Goal: Task Accomplishment & Management: Manage account settings

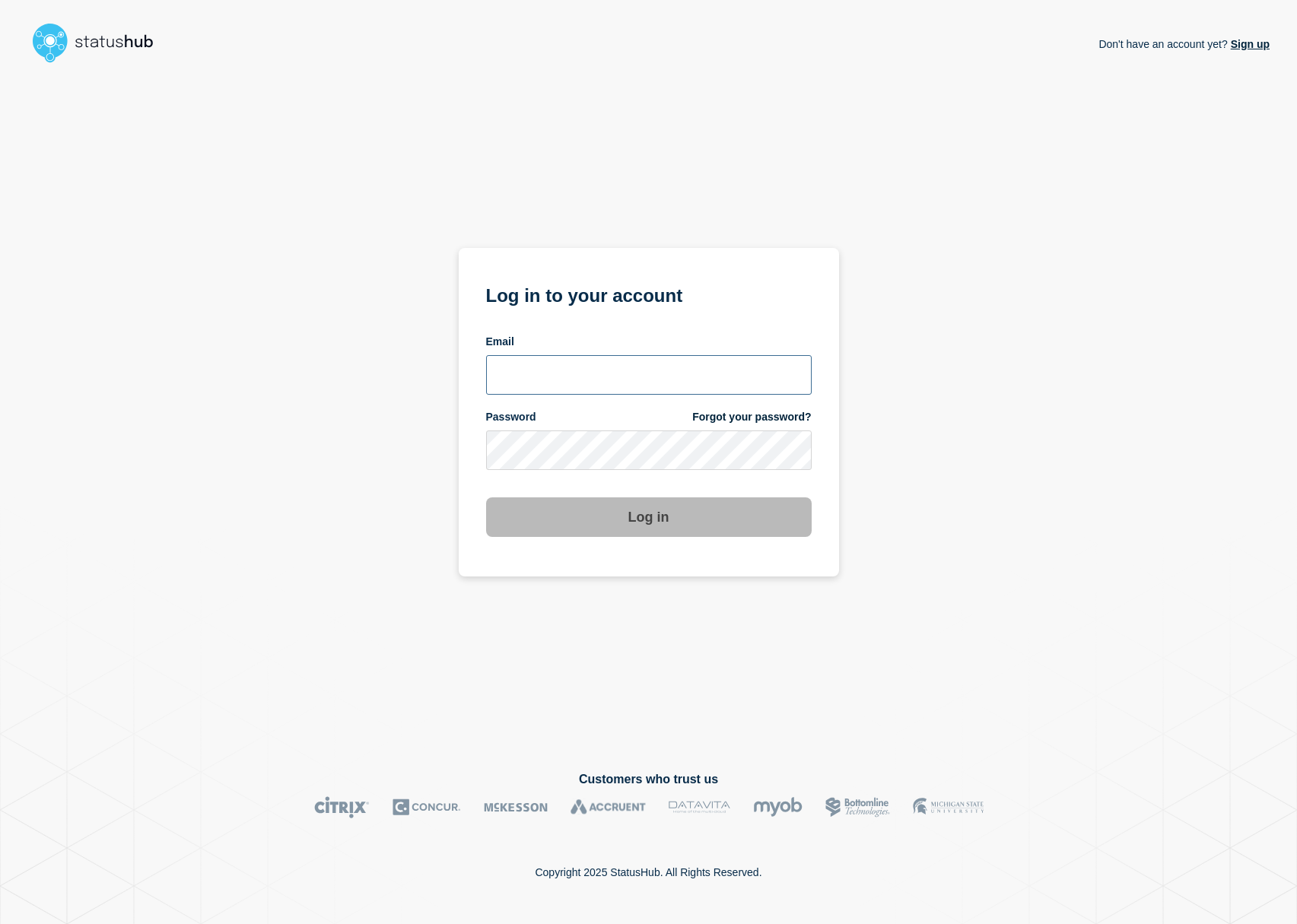
click at [821, 378] on section "Log in to your account Email Password Forgot your password? Log in" at bounding box center [648, 413] width 380 height 329
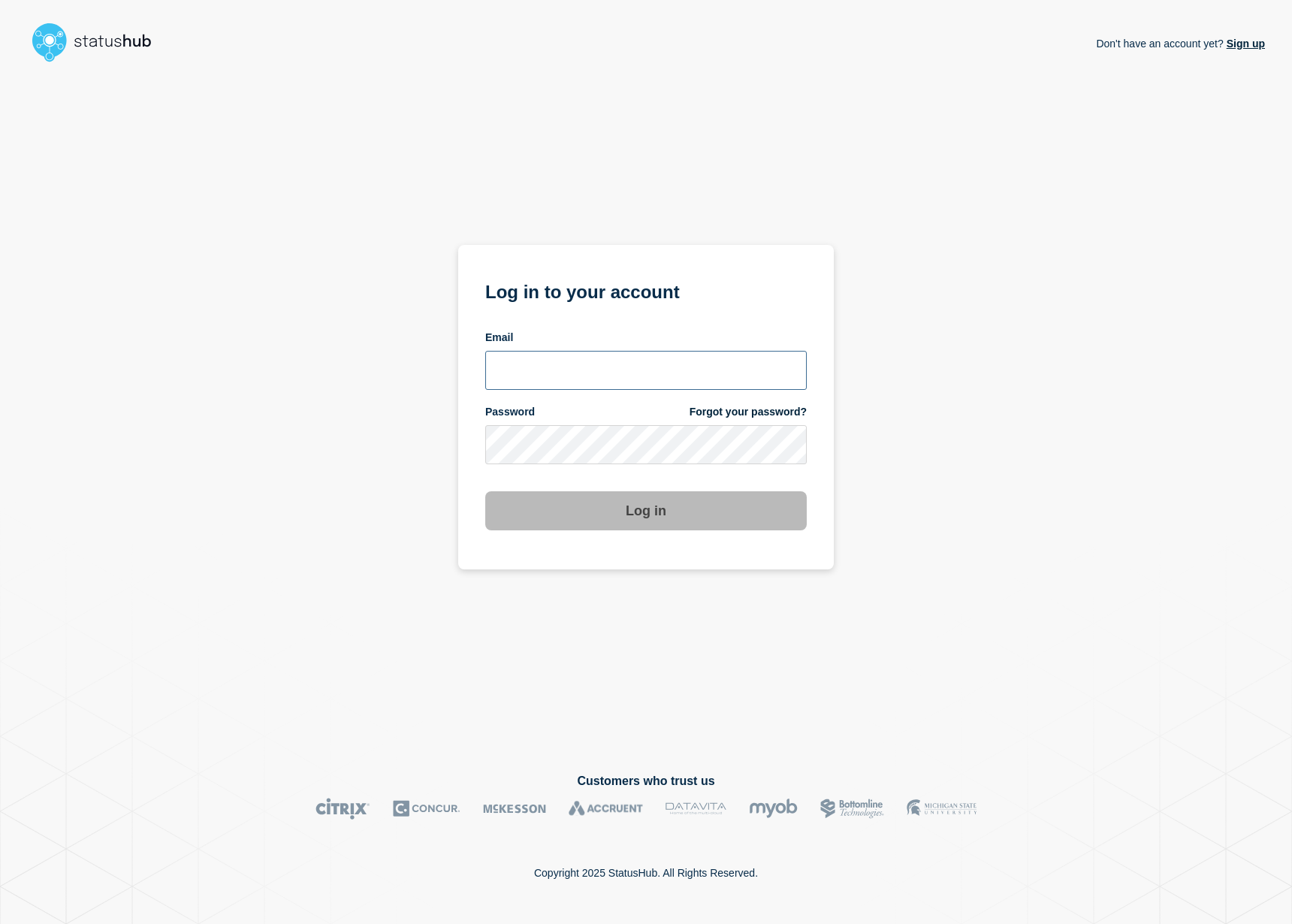
click at [690, 366] on input "email input" at bounding box center [646, 370] width 322 height 39
type input "[PERSON_NAME][EMAIL_ADDRESS][PERSON_NAME][DOMAIN_NAME]"
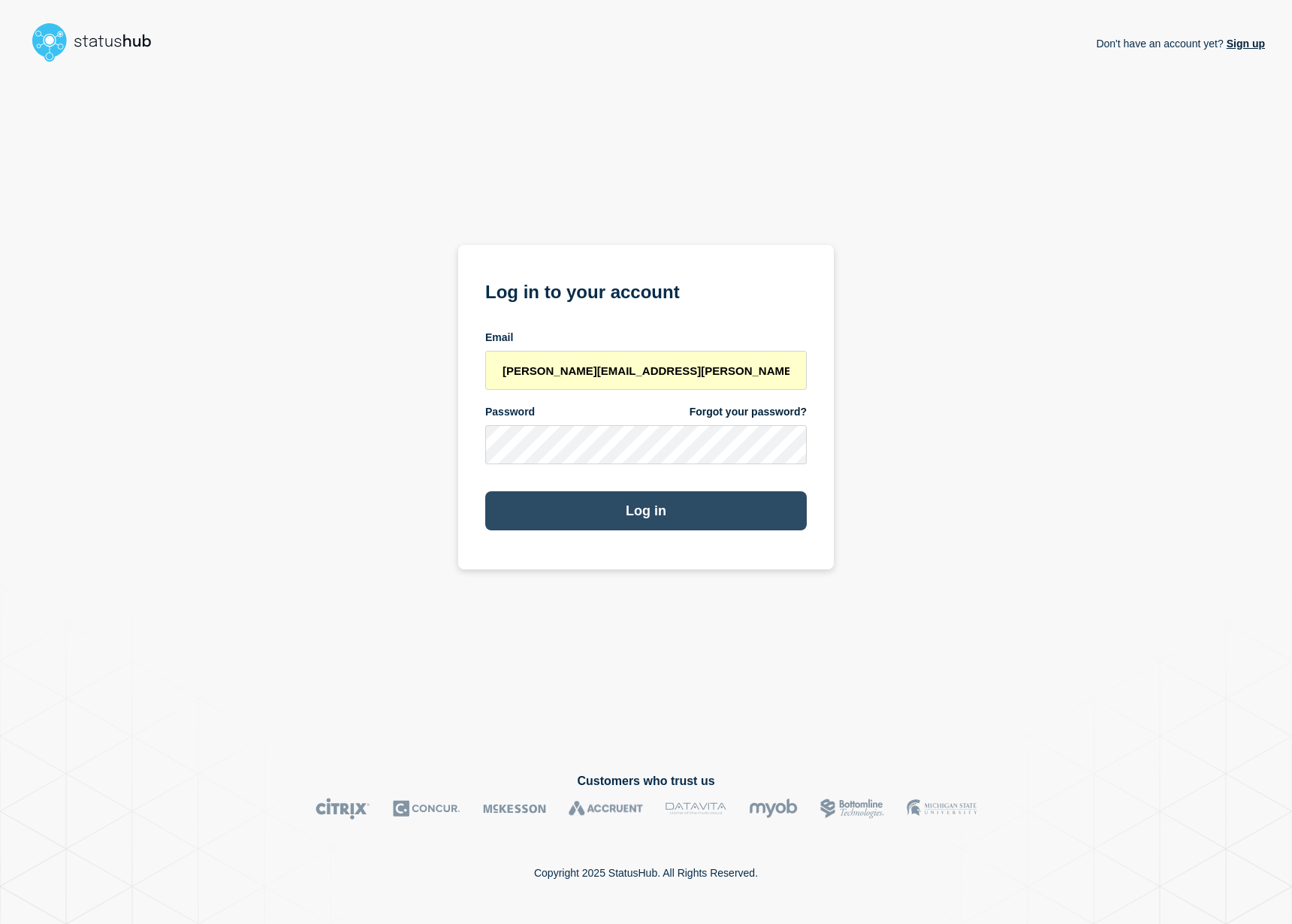
drag, startPoint x: 670, startPoint y: 513, endPoint x: 679, endPoint y: 516, distance: 9.5
click at [670, 513] on button "Log in" at bounding box center [646, 510] width 322 height 39
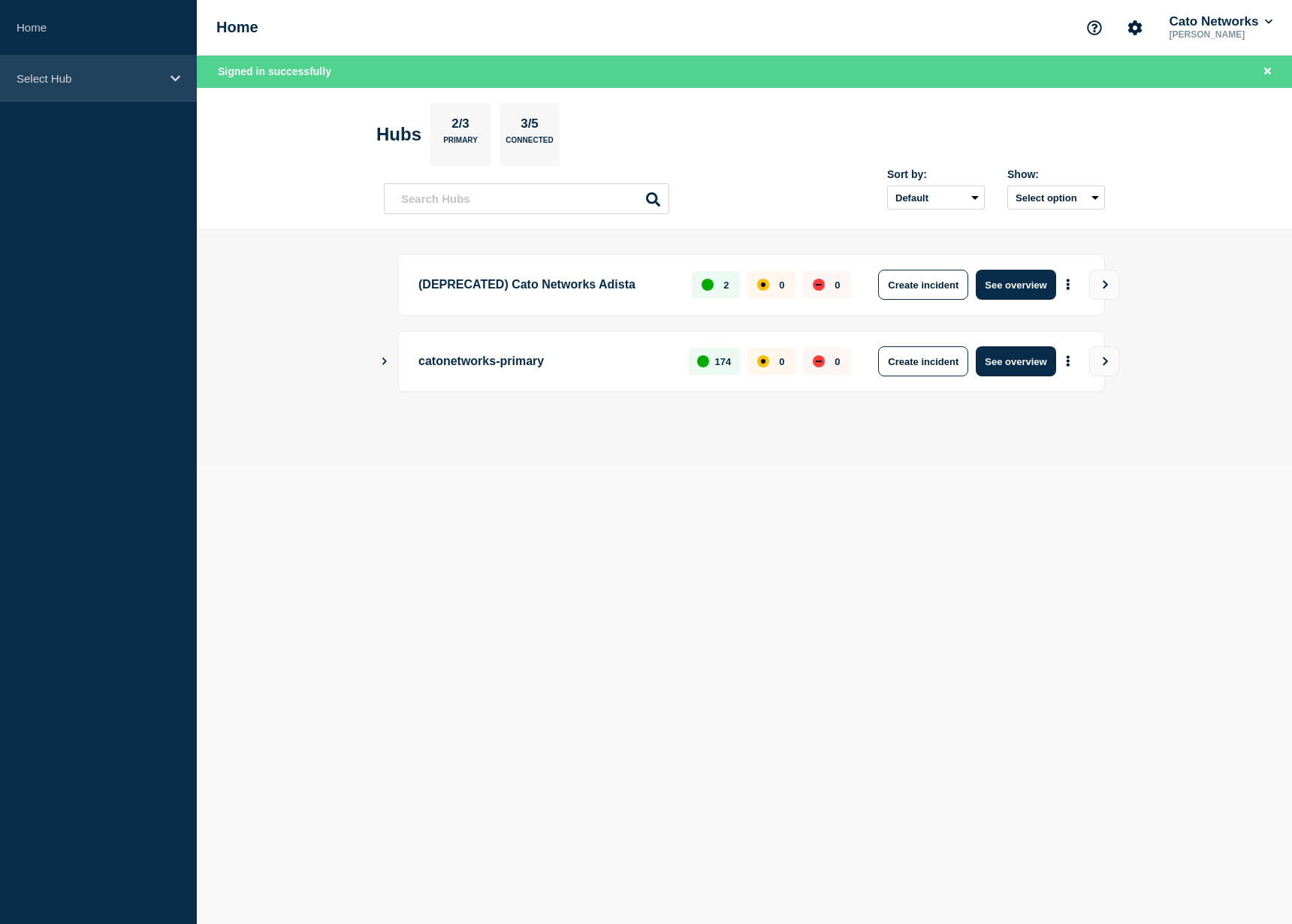
click at [92, 78] on p "Select Hub" at bounding box center [89, 78] width 144 height 13
click at [103, 78] on p "Select Hub" at bounding box center [89, 78] width 144 height 13
click at [97, 93] on div "Select Hub" at bounding box center [98, 79] width 197 height 46
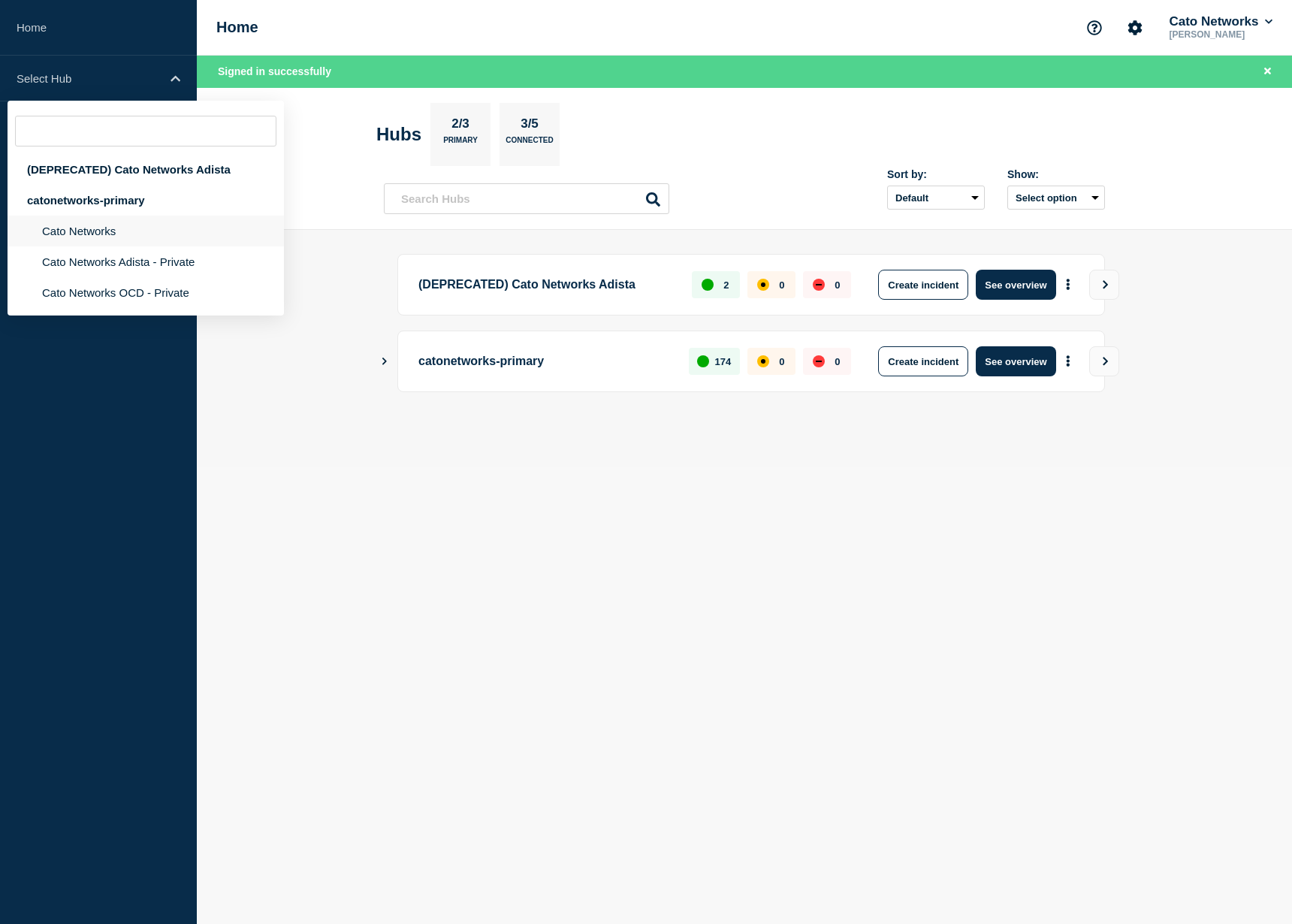
click at [109, 247] on li "Cato Networks" at bounding box center [146, 262] width 277 height 31
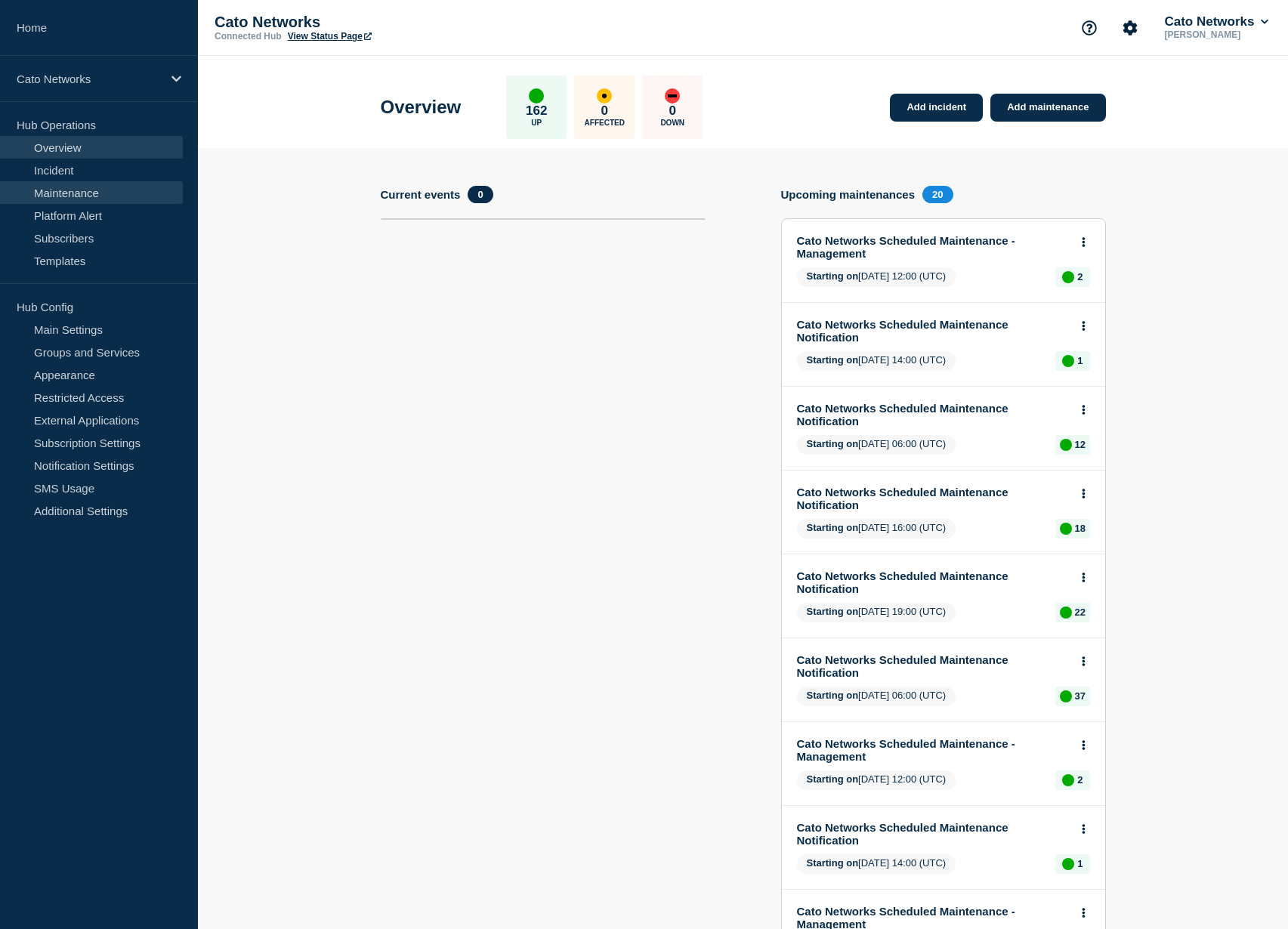
click at [90, 191] on link "Maintenance" at bounding box center [91, 192] width 183 height 22
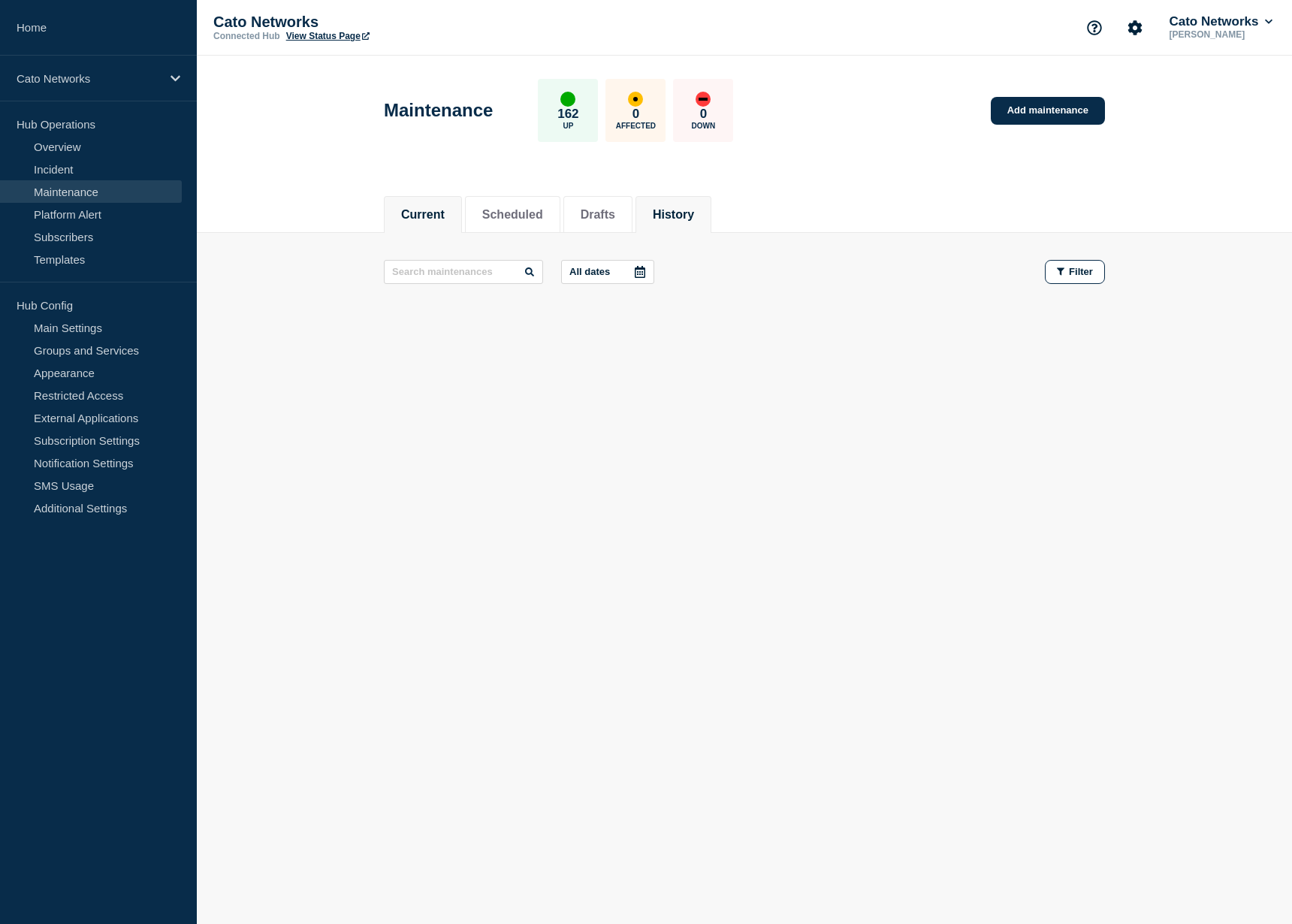
click at [674, 219] on button "History" at bounding box center [674, 215] width 41 height 14
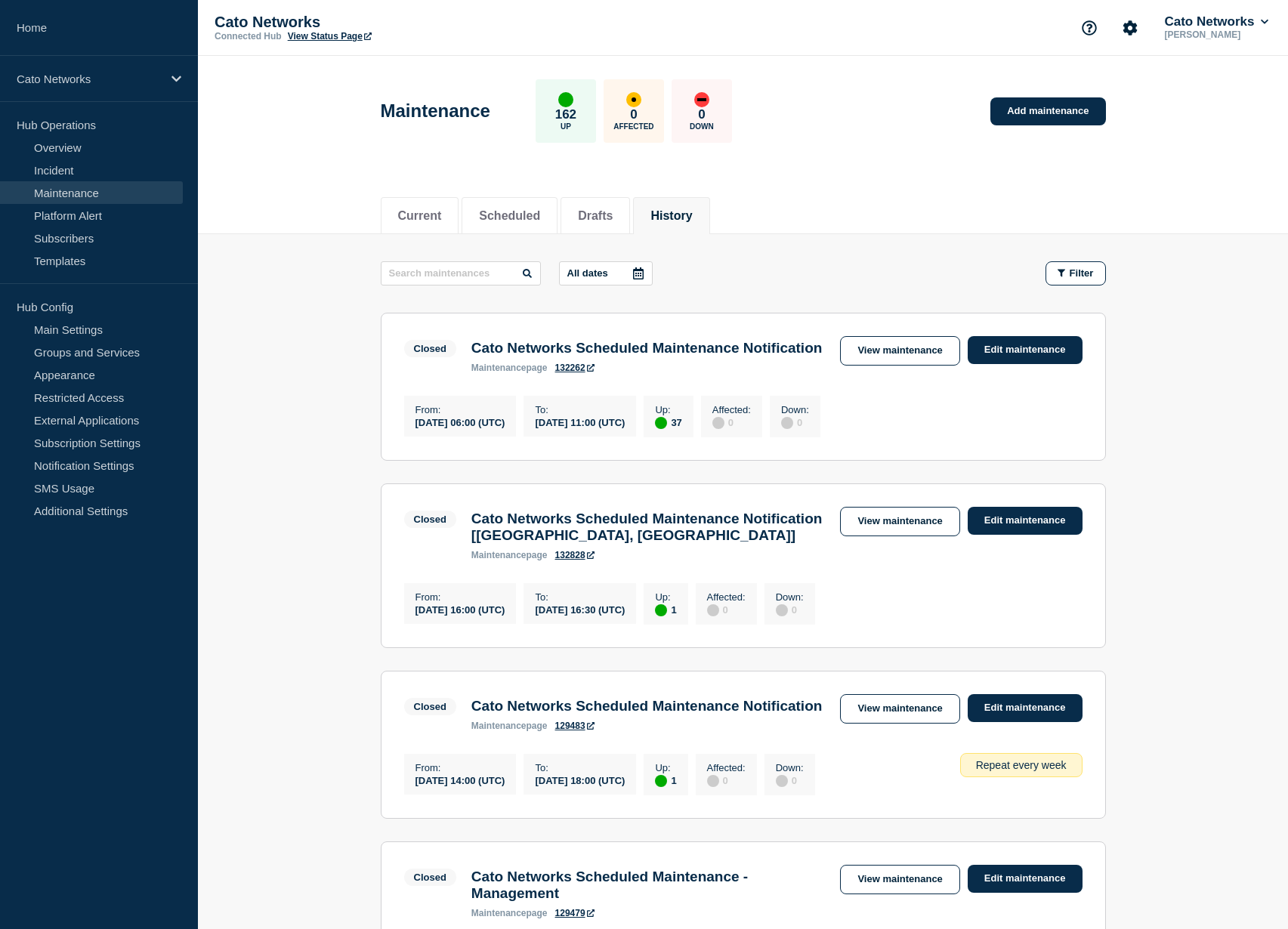
click at [588, 274] on p "All dates" at bounding box center [587, 273] width 41 height 12
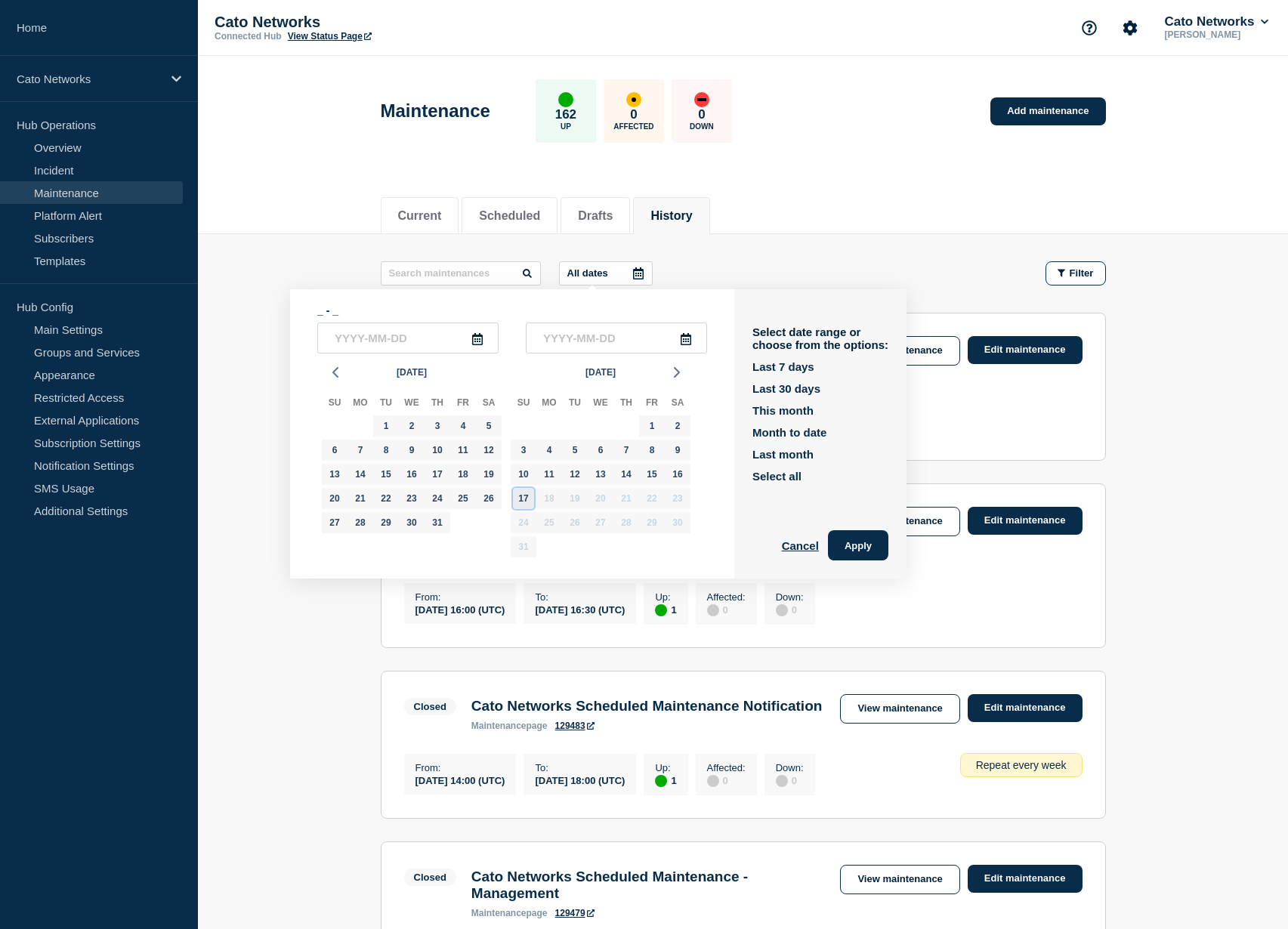
click at [522, 501] on div "17" at bounding box center [523, 498] width 21 height 21
type input "2025-08-17"
click at [522, 501] on div "17" at bounding box center [523, 498] width 21 height 21
type input "2025-08-17"
click at [860, 547] on button "Apply" at bounding box center [858, 545] width 60 height 30
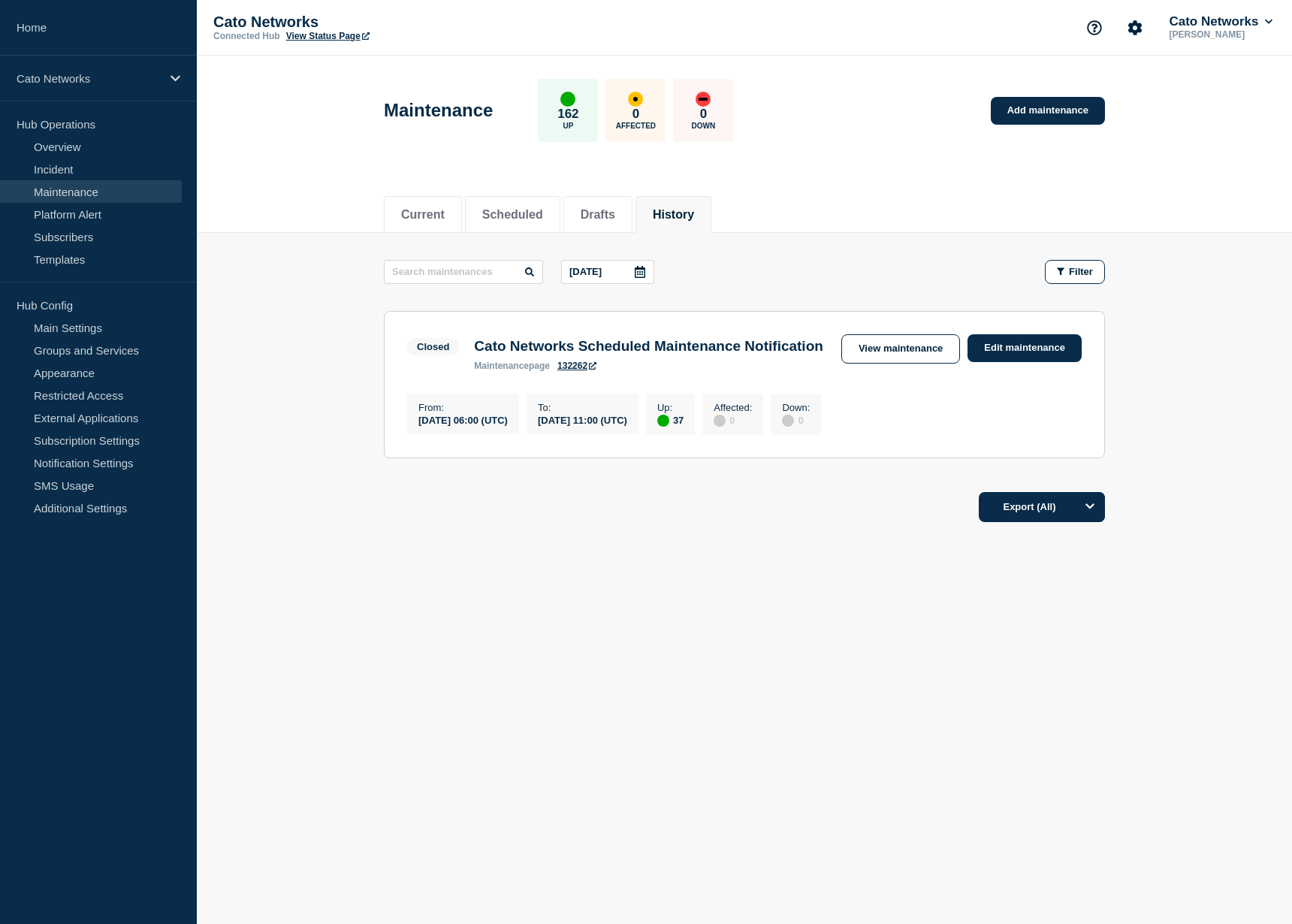
click at [726, 354] on h3 "Cato Networks Scheduled Maintenance Notification" at bounding box center [649, 346] width 349 height 17
click at [998, 356] on link "Edit maintenance" at bounding box center [1025, 348] width 114 height 28
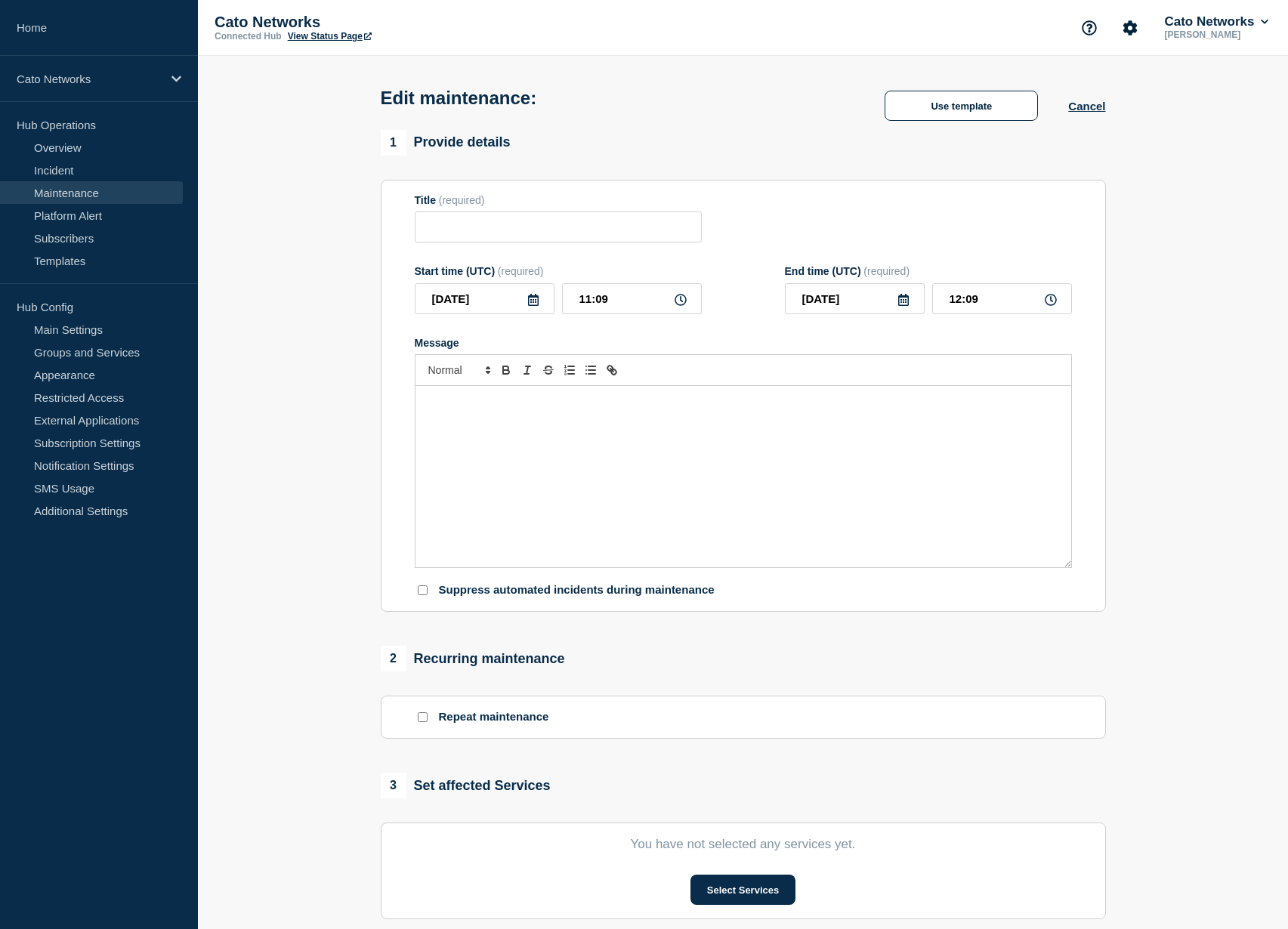
type input "Cato Networks Scheduled Maintenance Notification"
type input "06:00"
type input "11:00"
checkbox input "false"
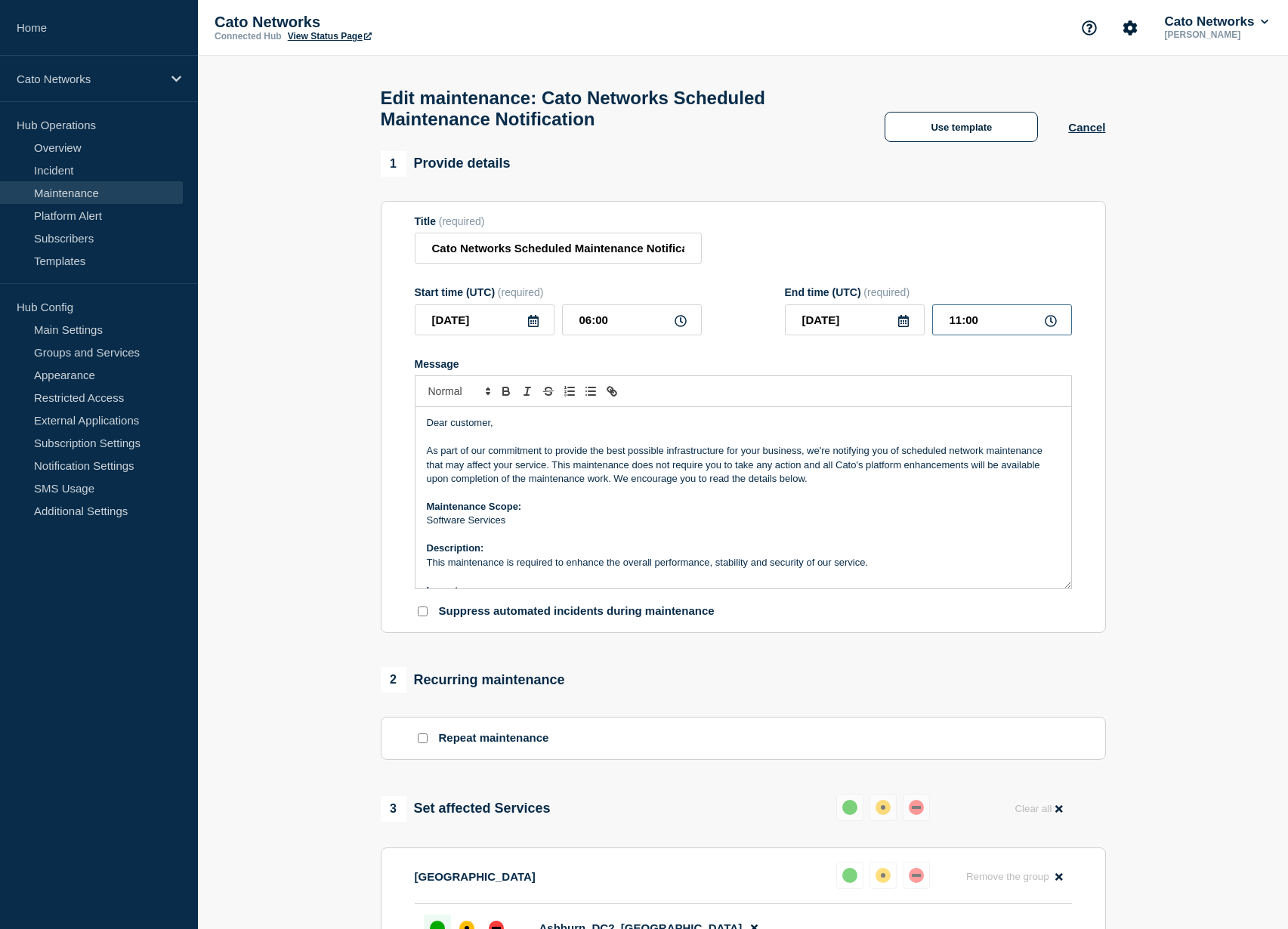
click at [957, 334] on input "11:00" at bounding box center [1001, 320] width 139 height 31
click at [961, 335] on input "11:00" at bounding box center [1001, 320] width 139 height 31
type input "12:00"
click at [1055, 327] on icon at bounding box center [1051, 321] width 12 height 12
click at [1051, 327] on icon at bounding box center [1051, 321] width 12 height 12
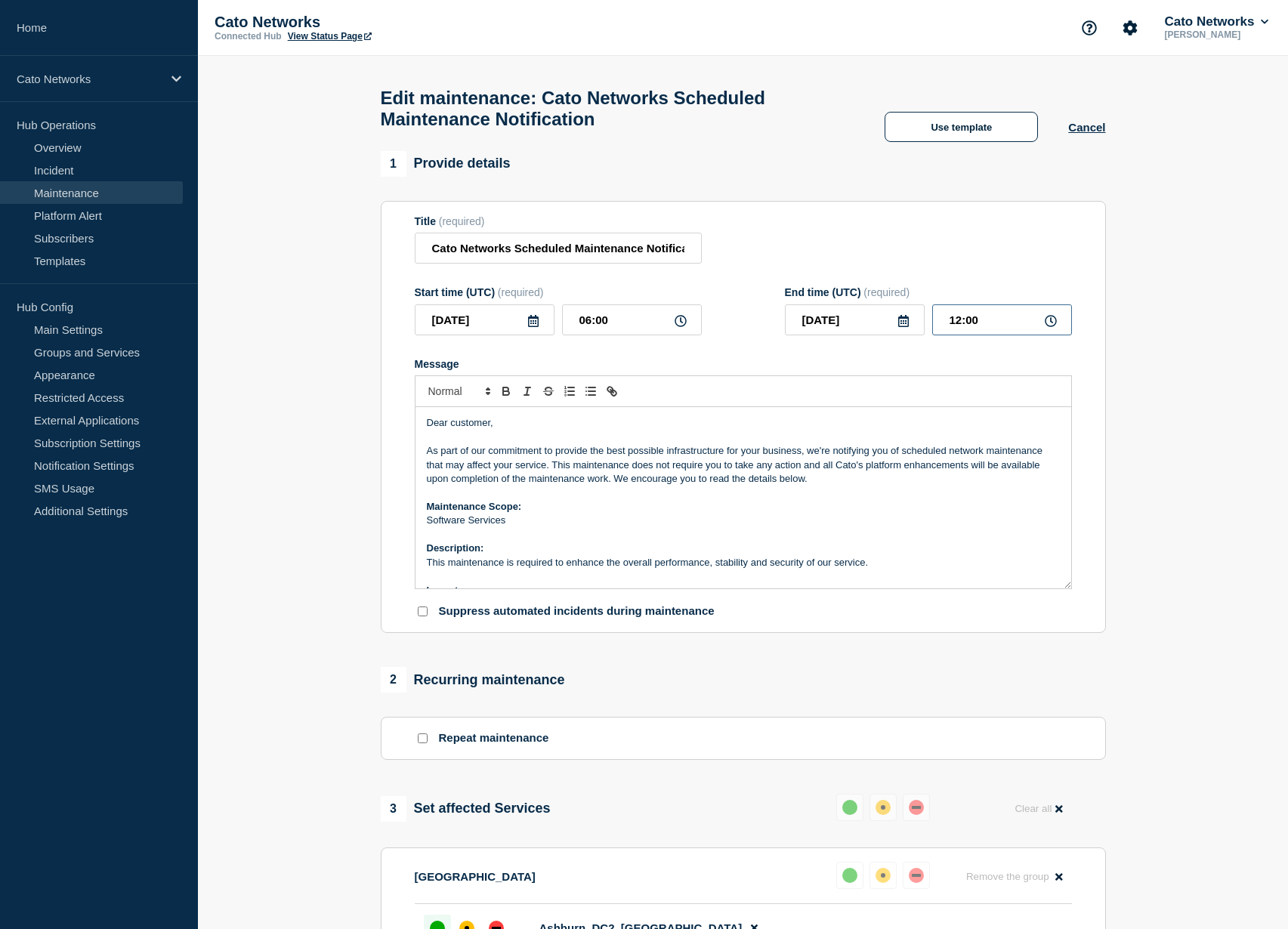
click at [970, 335] on input "12:00" at bounding box center [1001, 320] width 139 height 31
click at [988, 335] on input "12:00" at bounding box center [1001, 320] width 139 height 31
click at [679, 327] on icon at bounding box center [681, 321] width 12 height 12
click at [961, 331] on input "12:00" at bounding box center [1001, 320] width 139 height 31
click at [961, 334] on input "12:00" at bounding box center [1001, 320] width 139 height 31
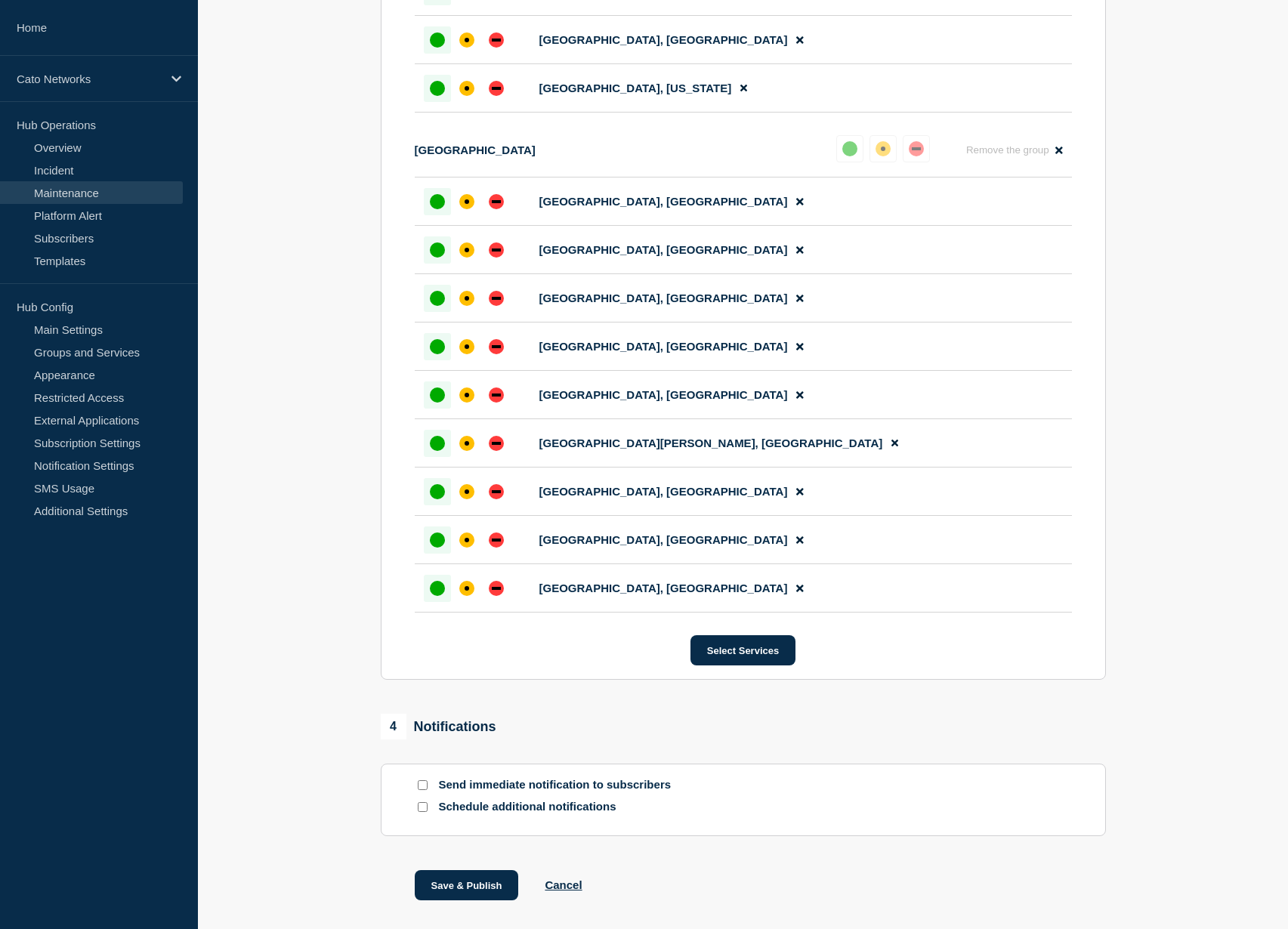
scroll to position [2329, 0]
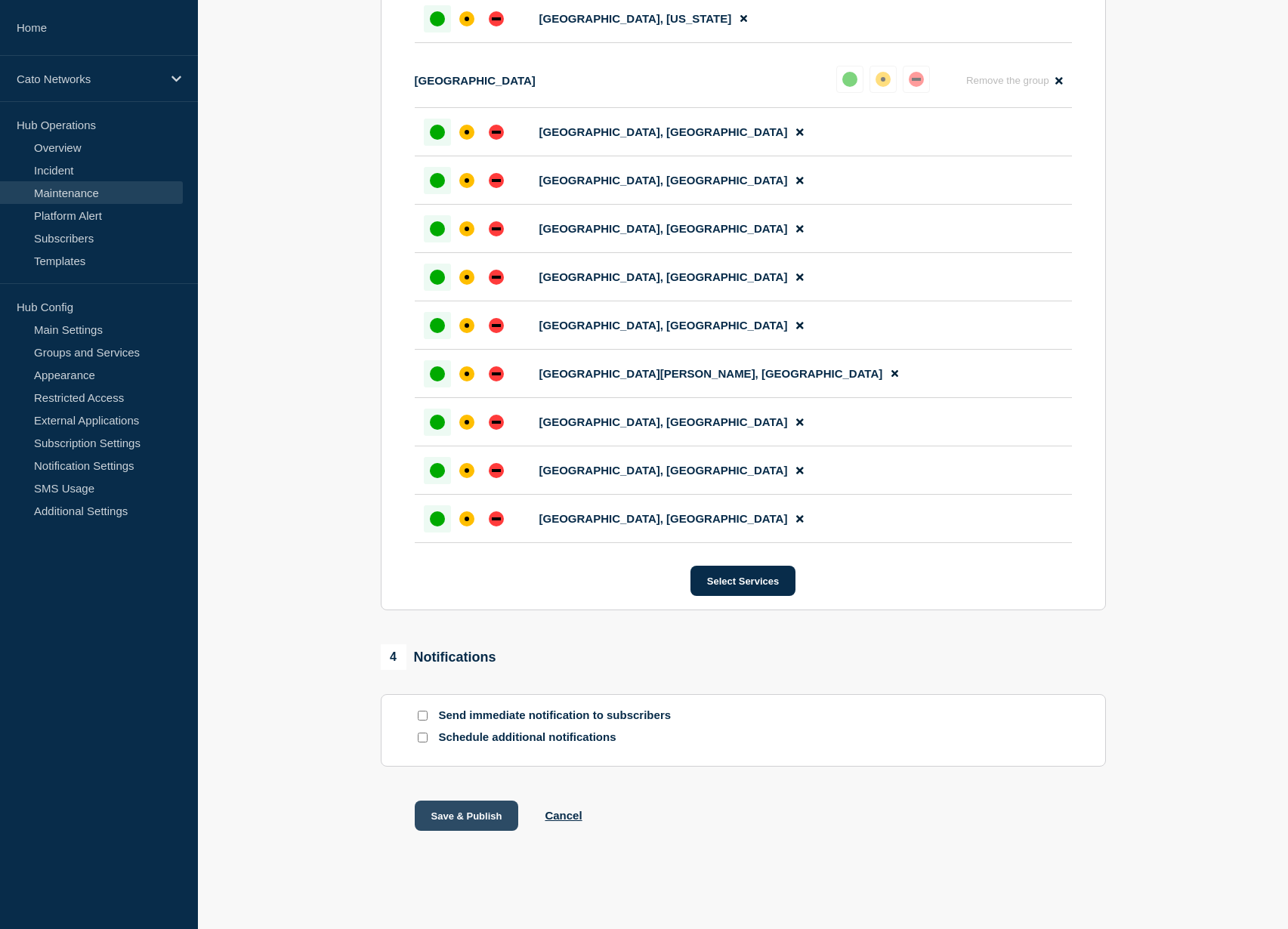
click at [468, 818] on button "Save & Publish" at bounding box center [466, 815] width 104 height 30
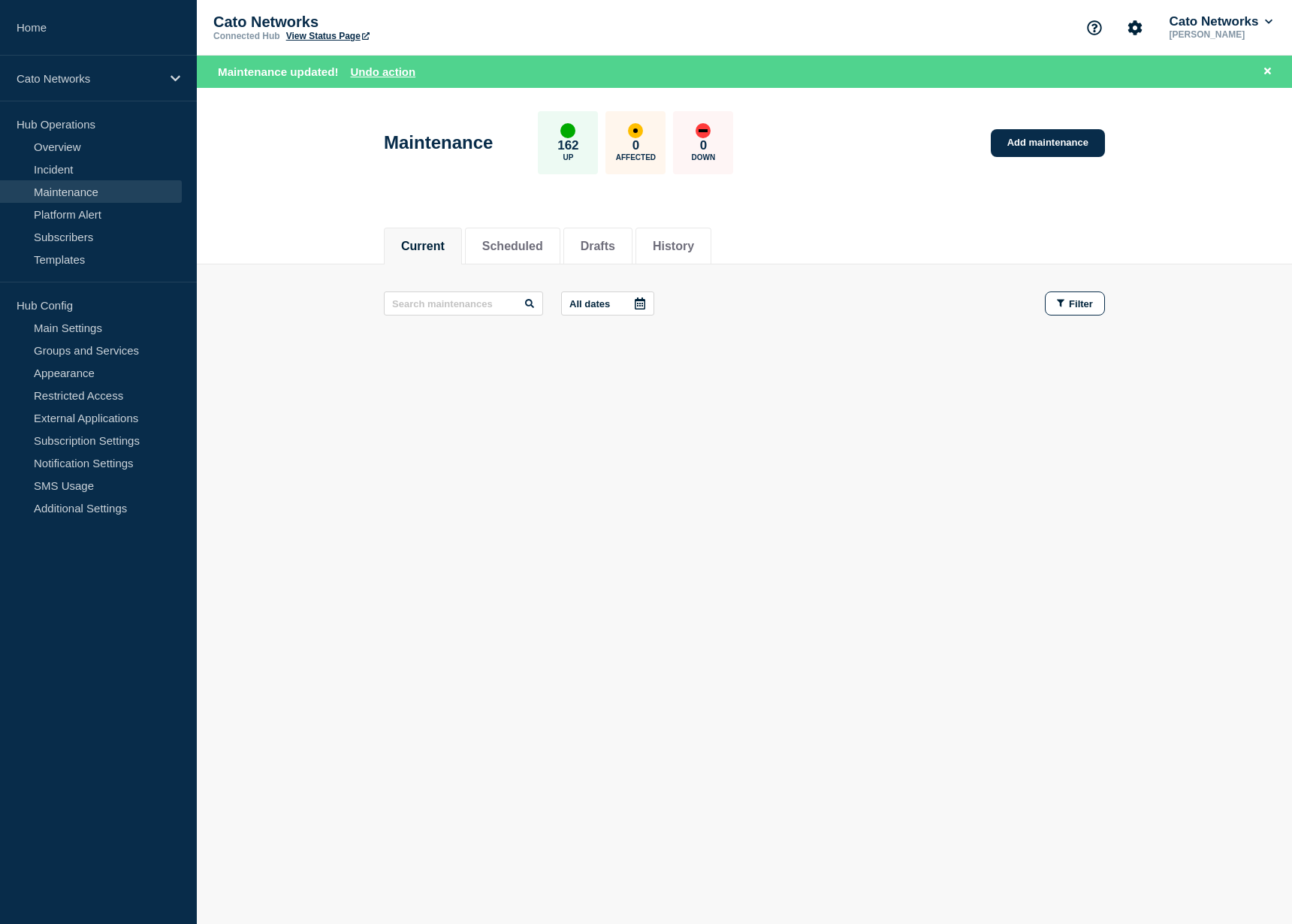
click at [798, 306] on div "All dates Filter" at bounding box center [744, 303] width 721 height 24
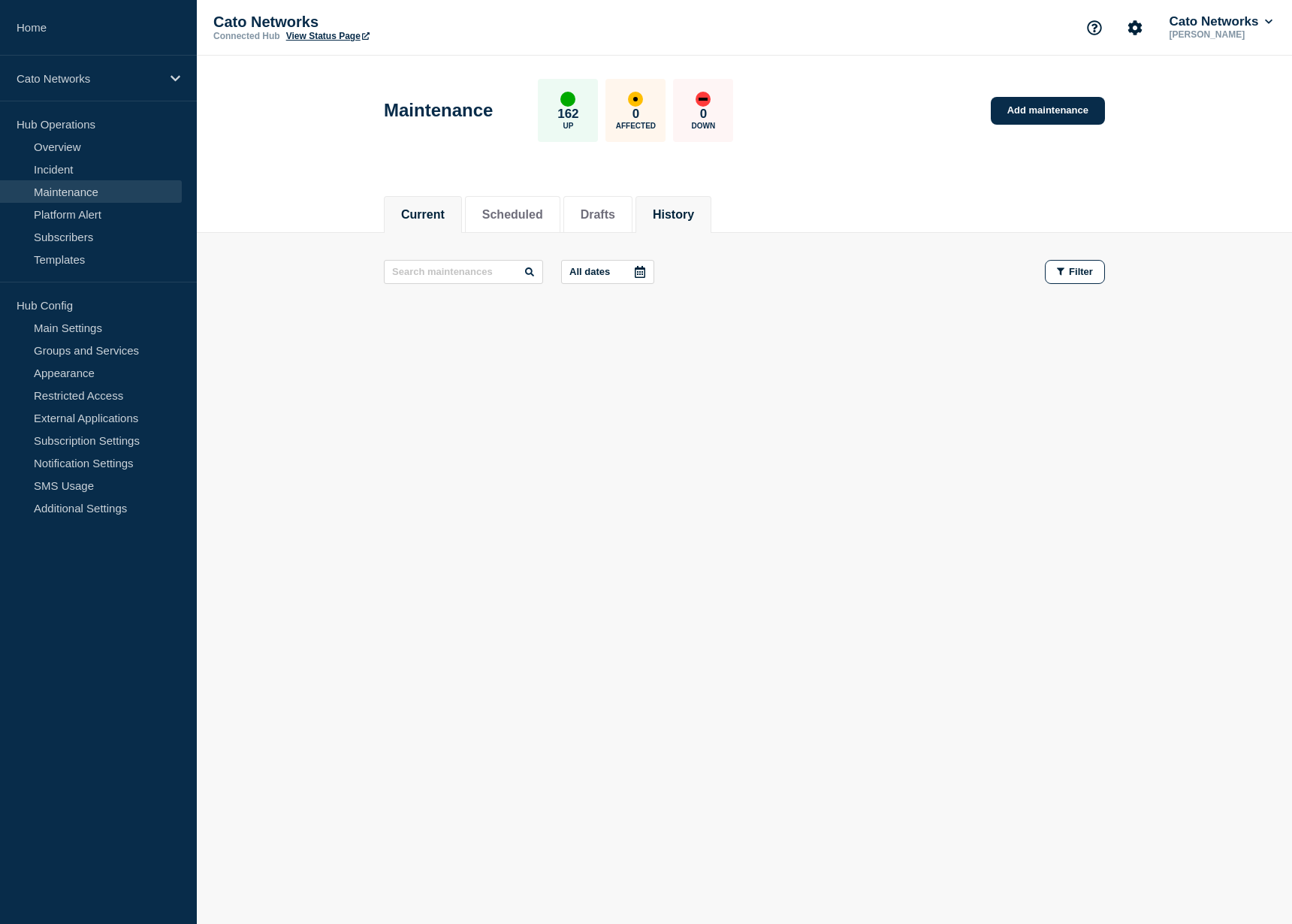
click at [660, 202] on li "History" at bounding box center [673, 215] width 76 height 37
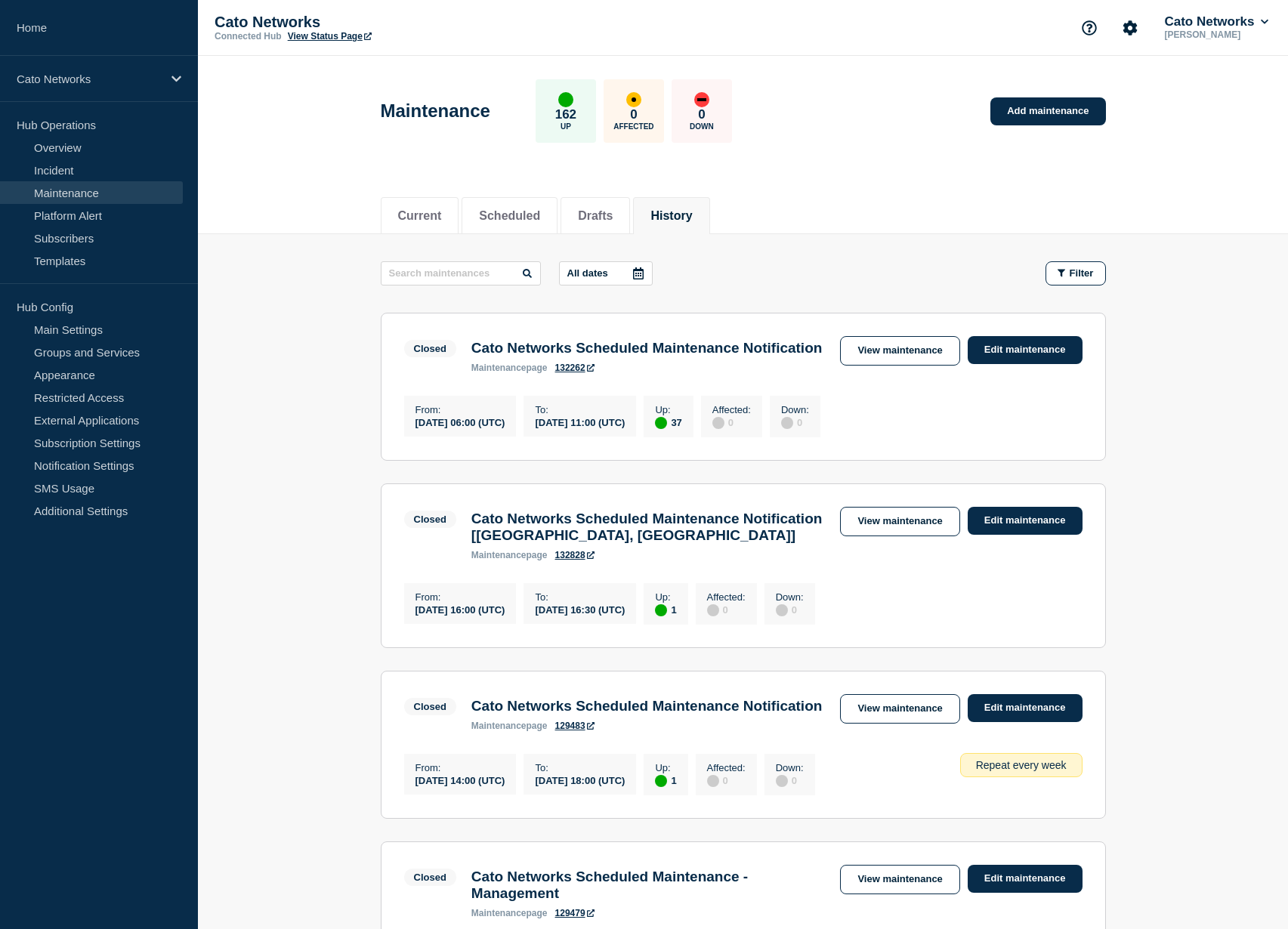
click at [592, 267] on button "All dates" at bounding box center [606, 273] width 94 height 24
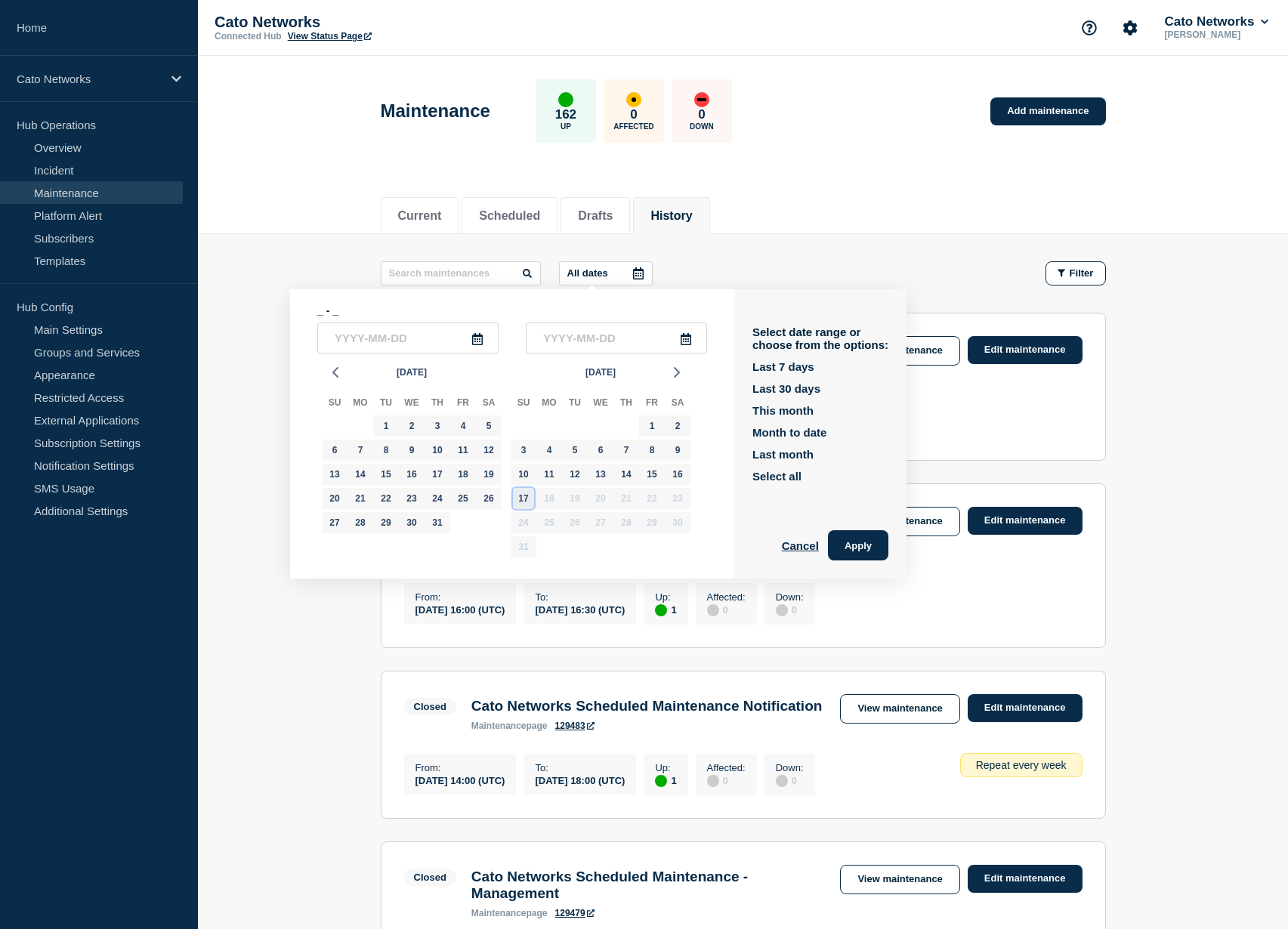
click at [522, 504] on div "17" at bounding box center [523, 498] width 21 height 21
type input "2025-08-17"
click at [522, 504] on div "17" at bounding box center [523, 498] width 21 height 21
type input "2025-08-17"
click at [853, 550] on button "Apply" at bounding box center [858, 545] width 60 height 30
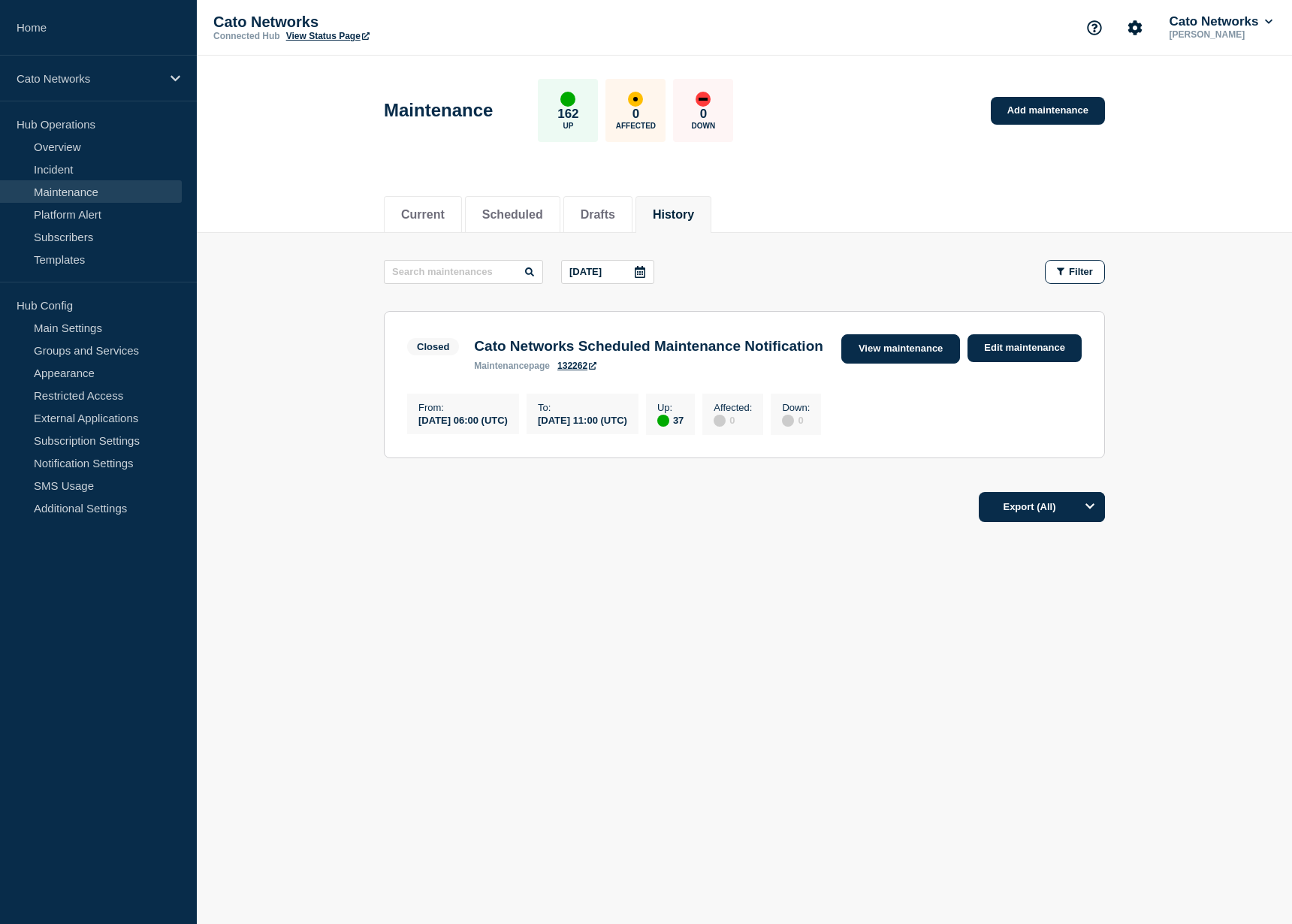
click at [864, 340] on link "View maintenance" at bounding box center [900, 349] width 119 height 29
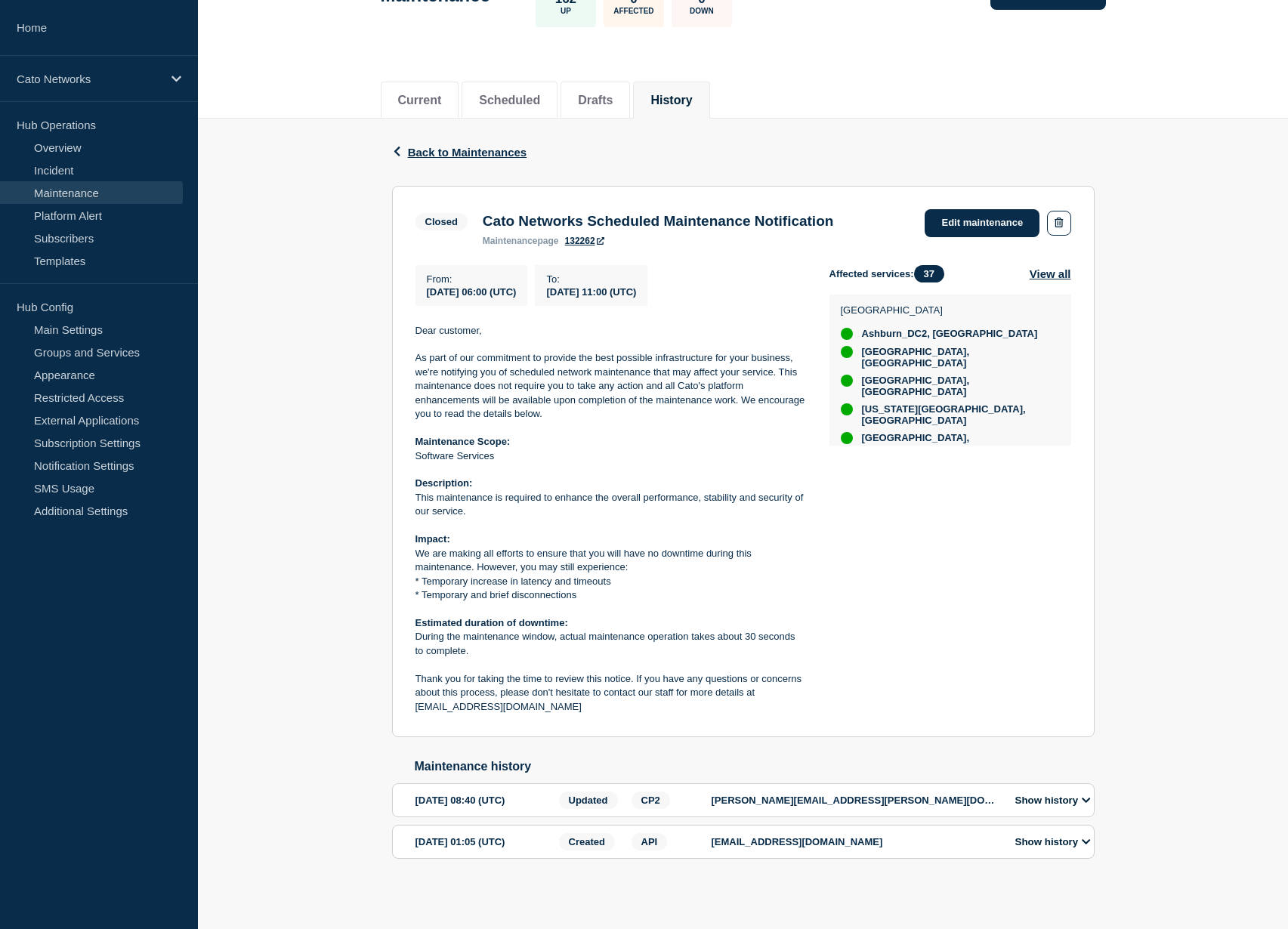
scroll to position [135, 0]
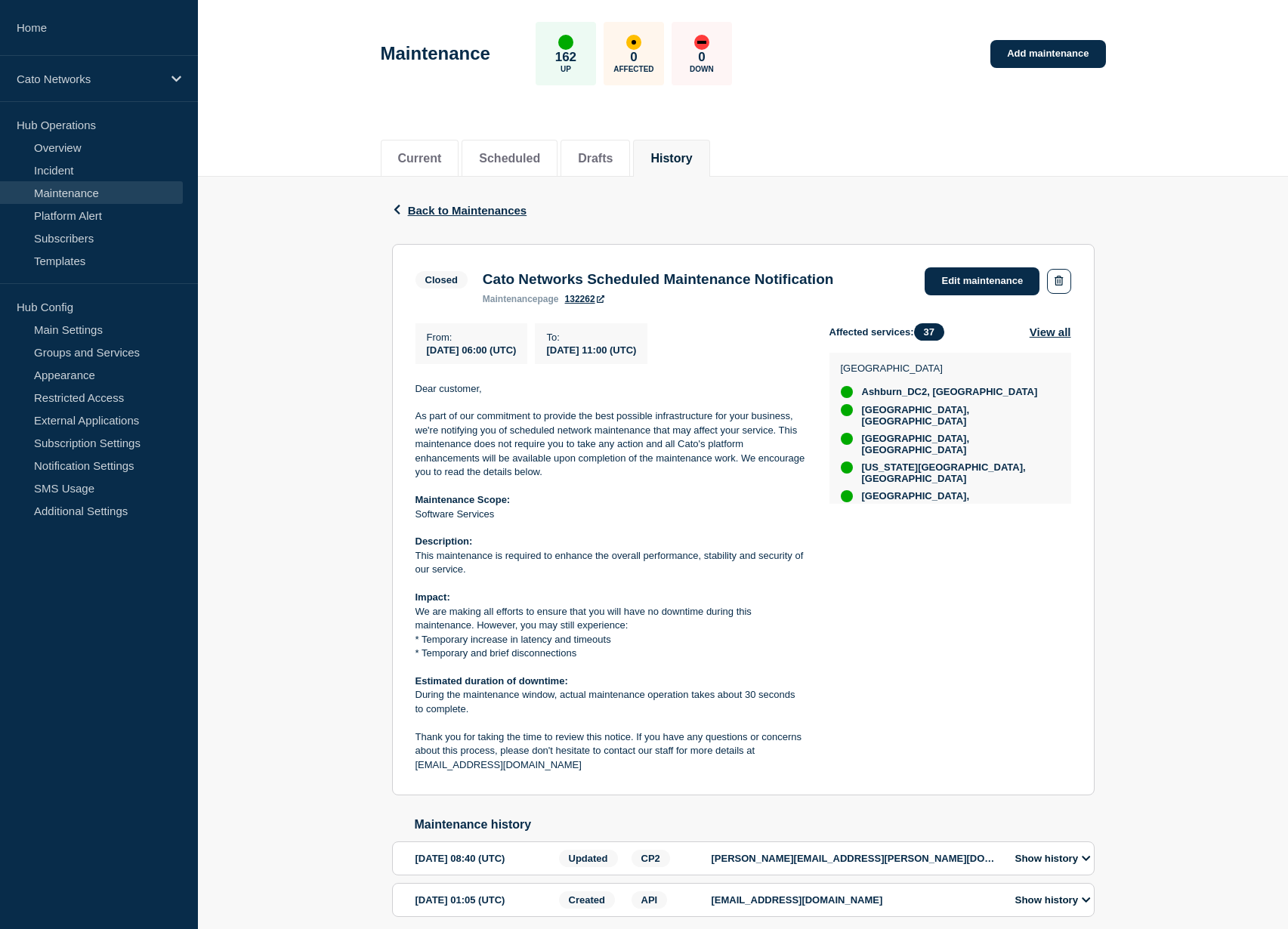
scroll to position [135, 0]
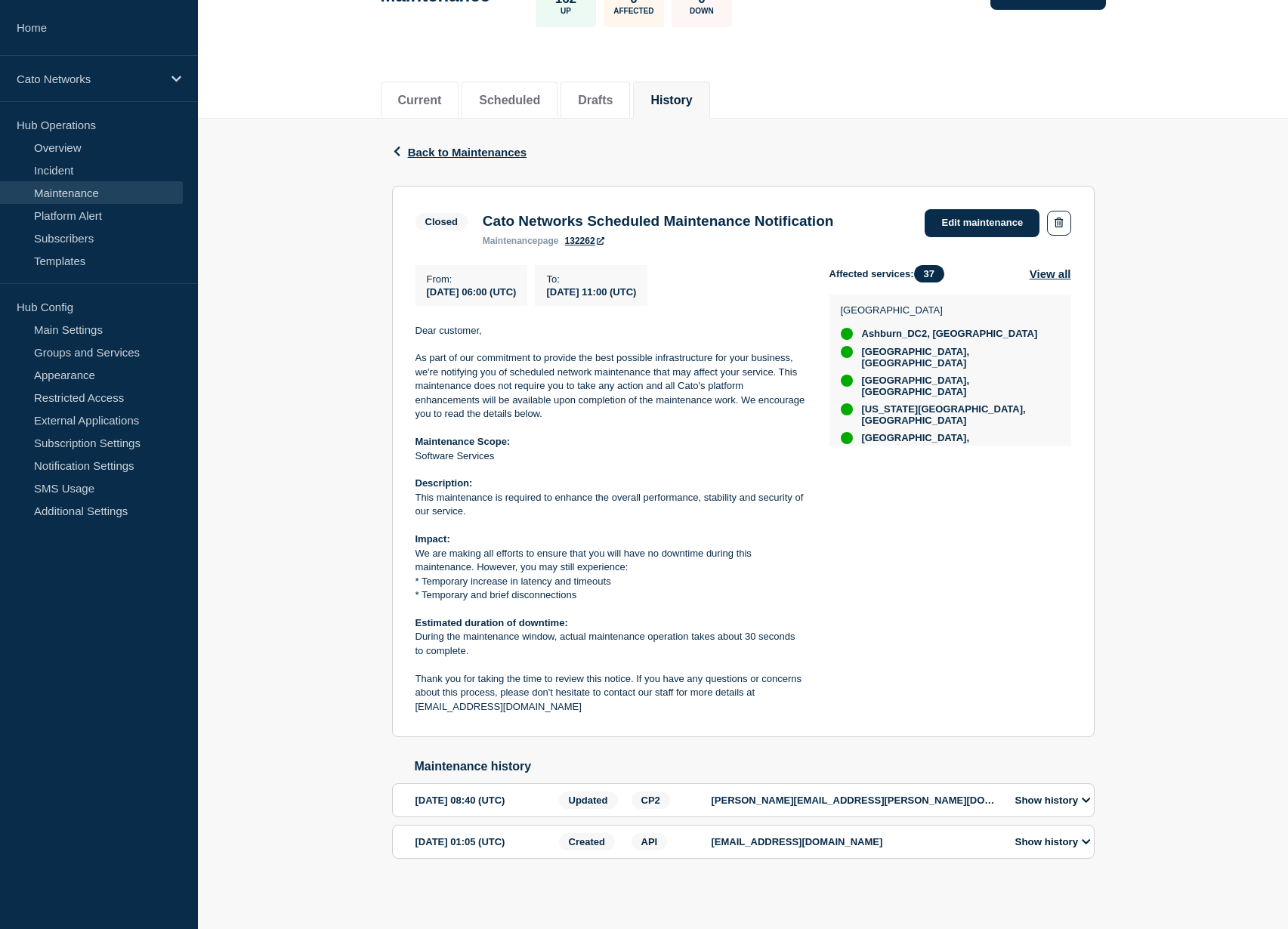
click at [1055, 798] on button "Show history" at bounding box center [1053, 800] width 85 height 13
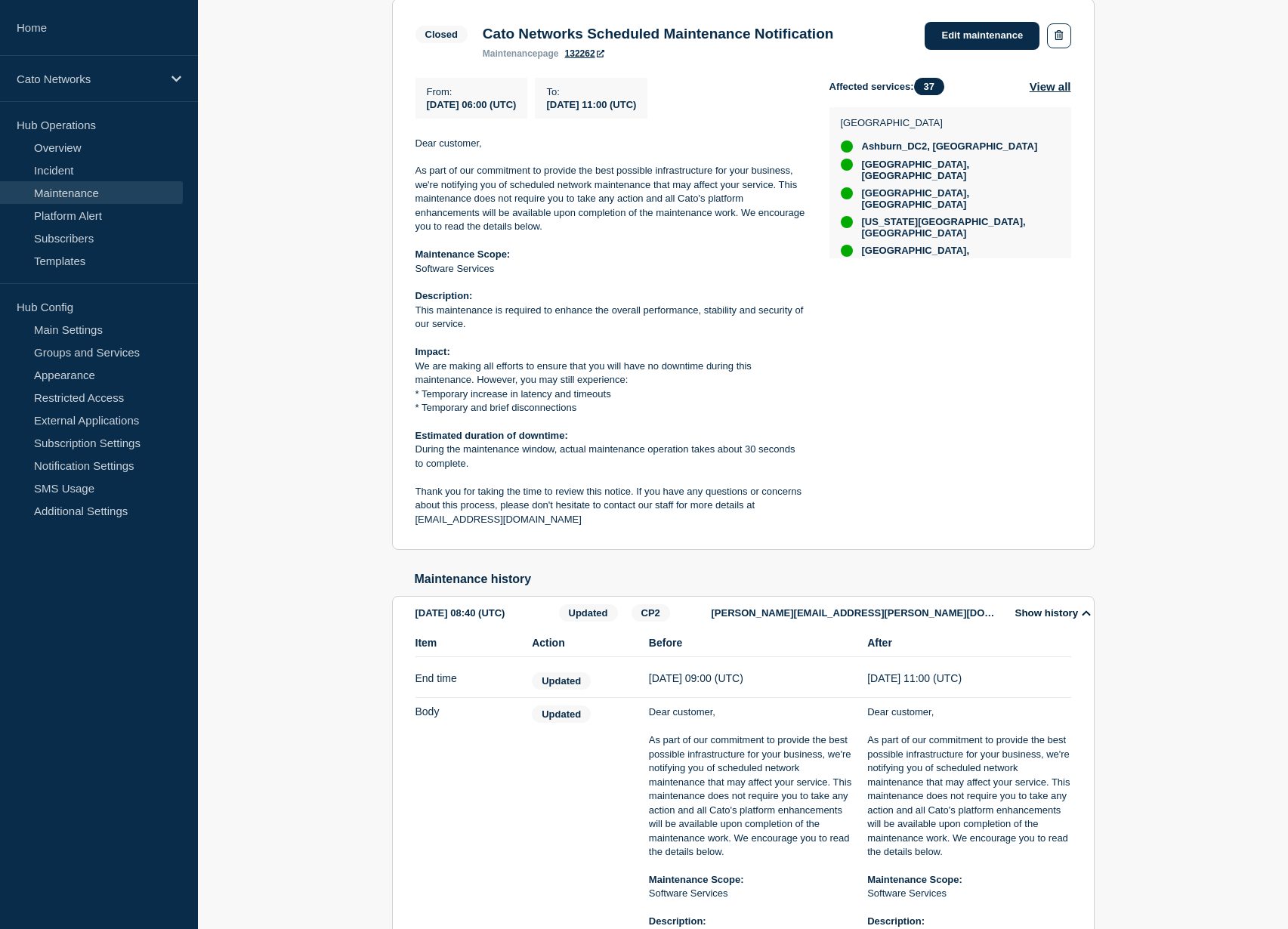
scroll to position [0, 0]
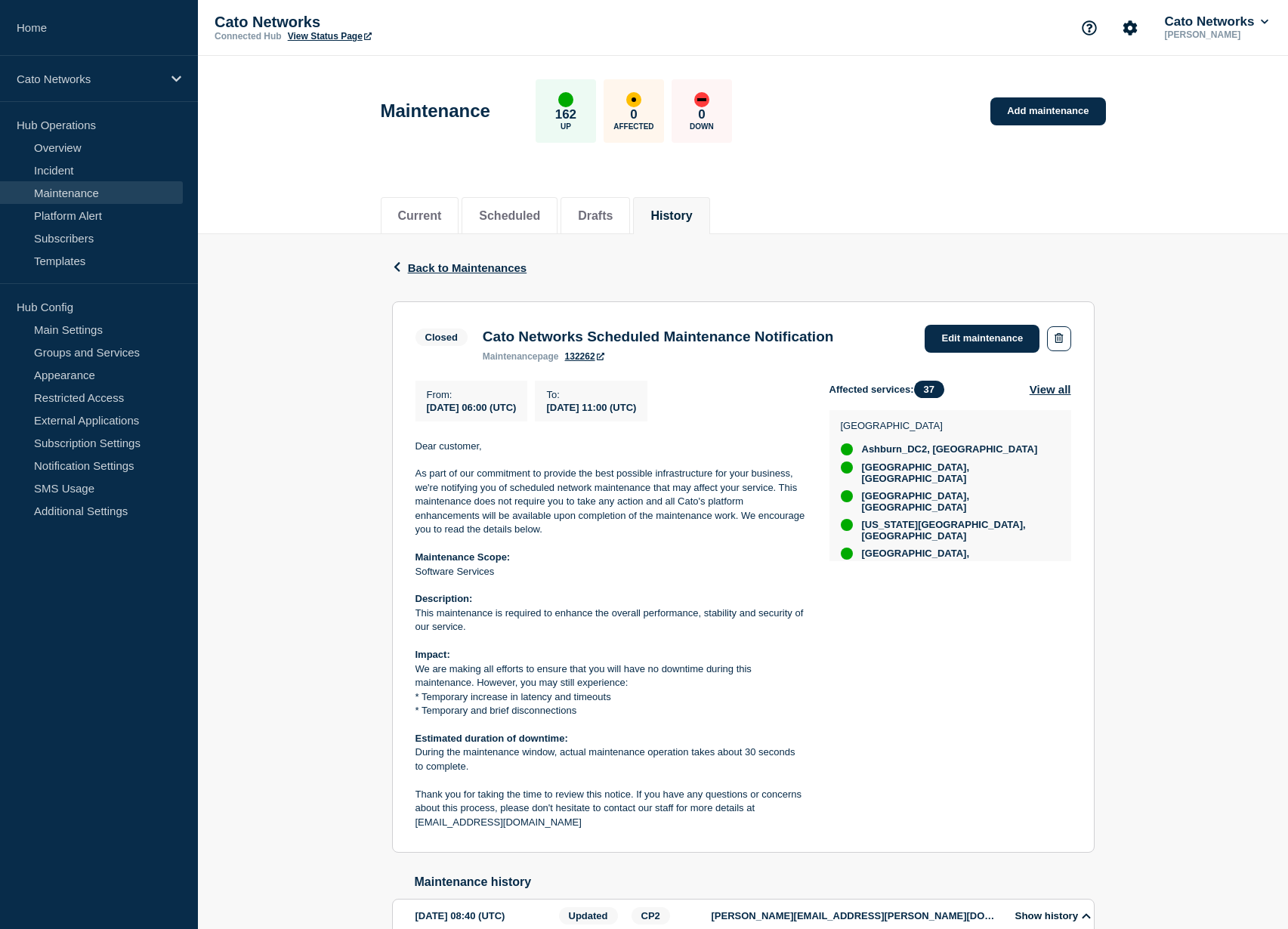
click at [949, 666] on div "Affected services: 37 View all North America Ashburn_DC2, VA Austin, TX Honolul…" at bounding box center [951, 605] width 242 height 449
